Goal: Download file/media

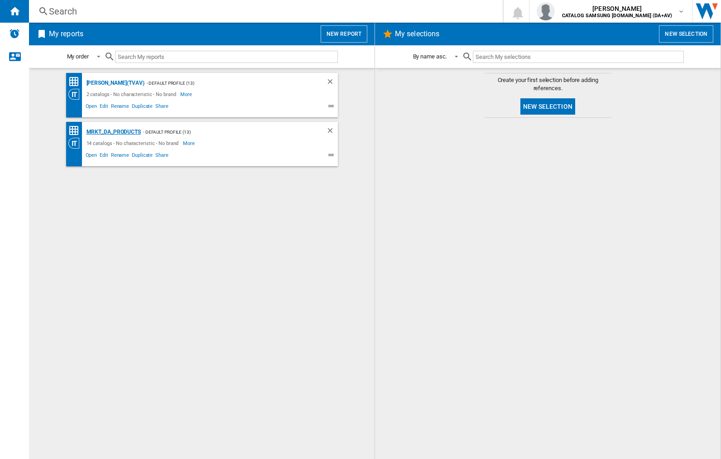
click at [113, 132] on div "MRKT_DA_PRODUCTS" at bounding box center [112, 131] width 57 height 11
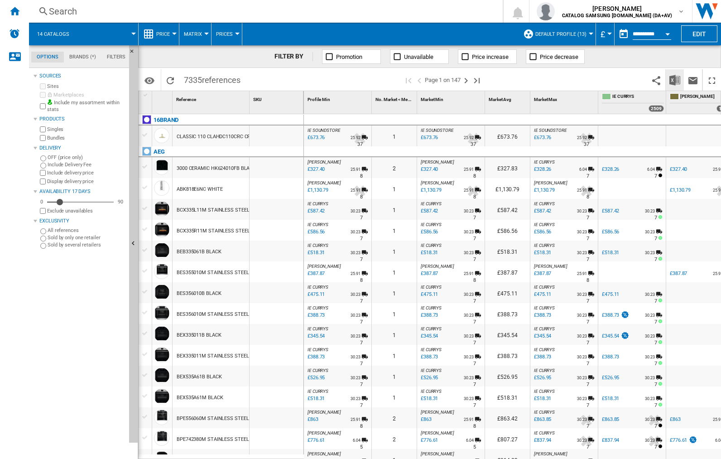
click at [674, 79] on img "Download in Excel" at bounding box center [674, 80] width 11 height 11
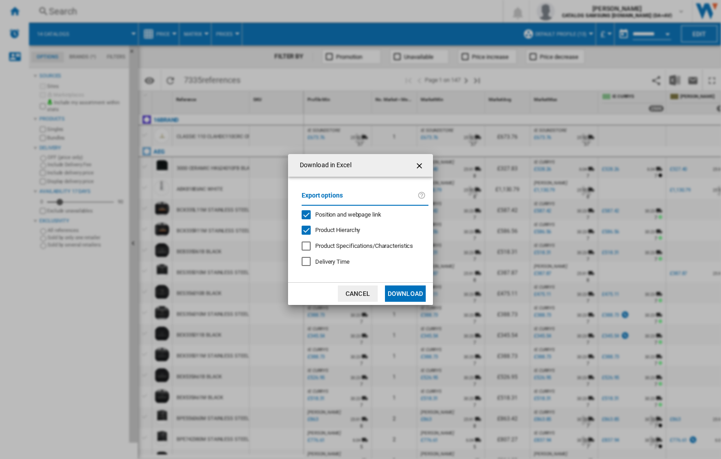
click at [343, 213] on span "Position and webpage link" at bounding box center [348, 214] width 66 height 7
click at [405, 293] on button "Download" at bounding box center [405, 293] width 41 height 16
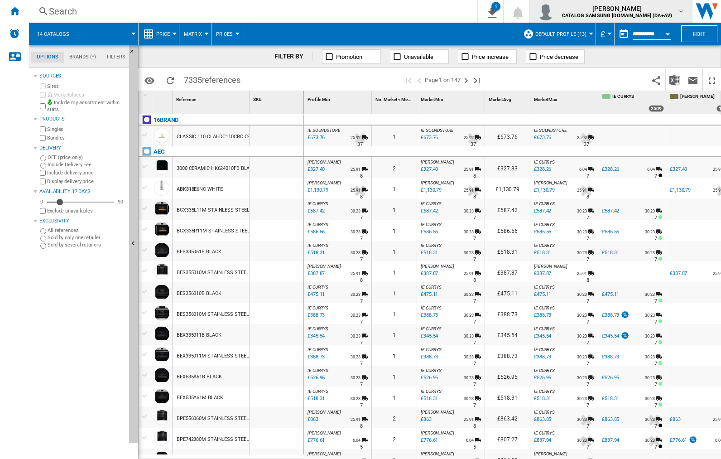
click at [555, 11] on img "button" at bounding box center [545, 11] width 18 height 18
